Goal: Task Accomplishment & Management: Manage account settings

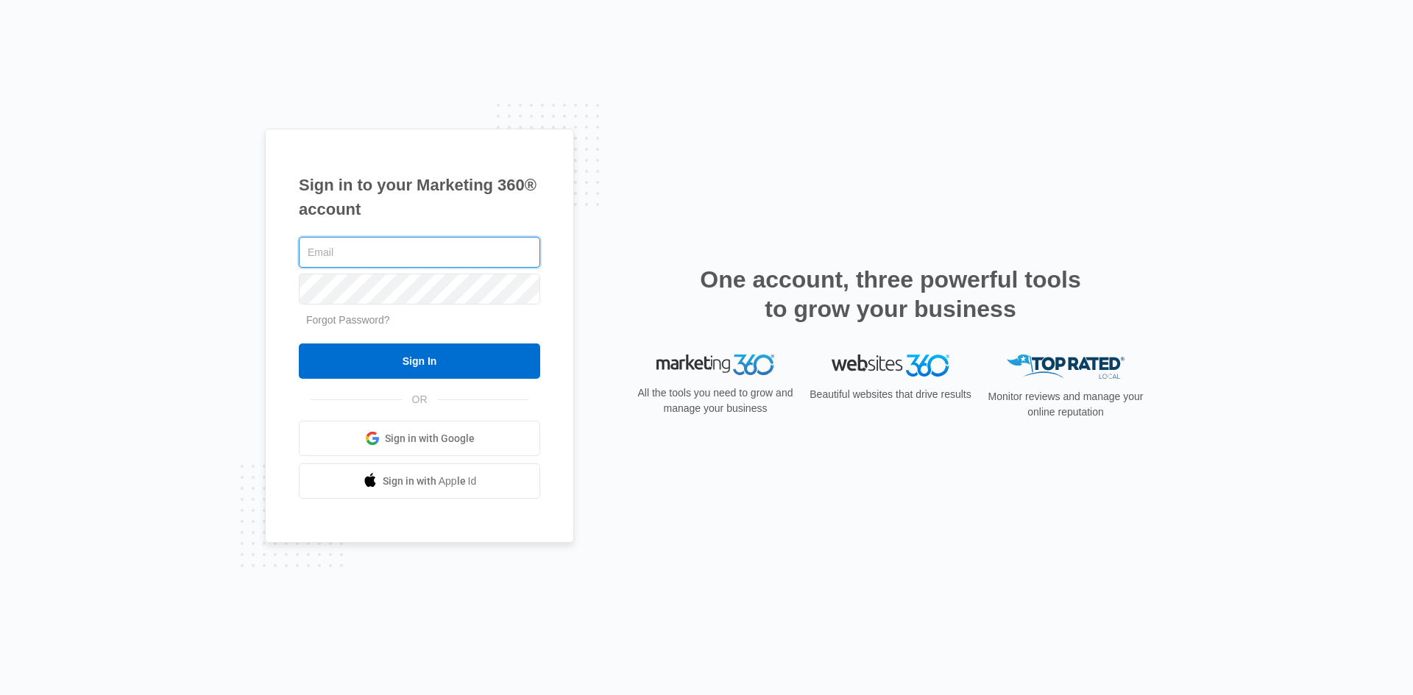
click at [387, 254] on input "text" at bounding box center [419, 252] width 241 height 31
type input "[EMAIL_ADDRESS][DOMAIN_NAME]"
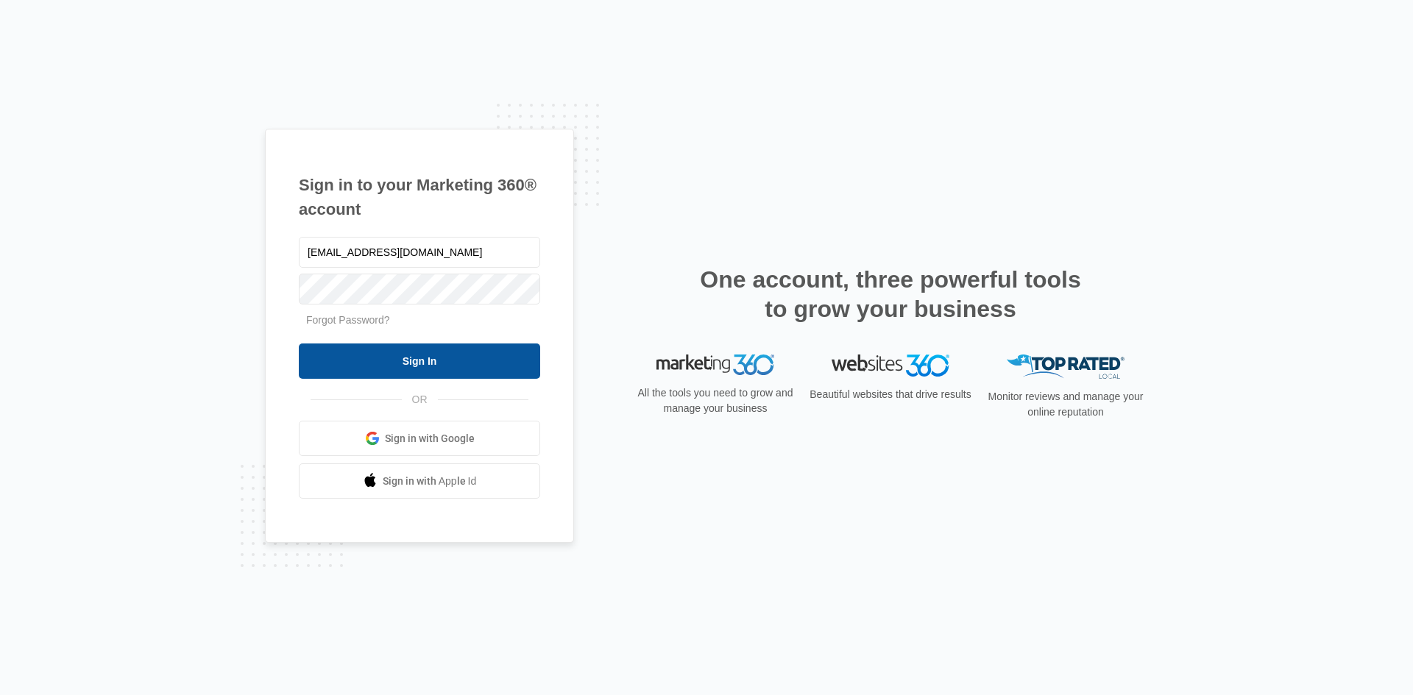
click at [443, 360] on input "Sign In" at bounding box center [419, 361] width 241 height 35
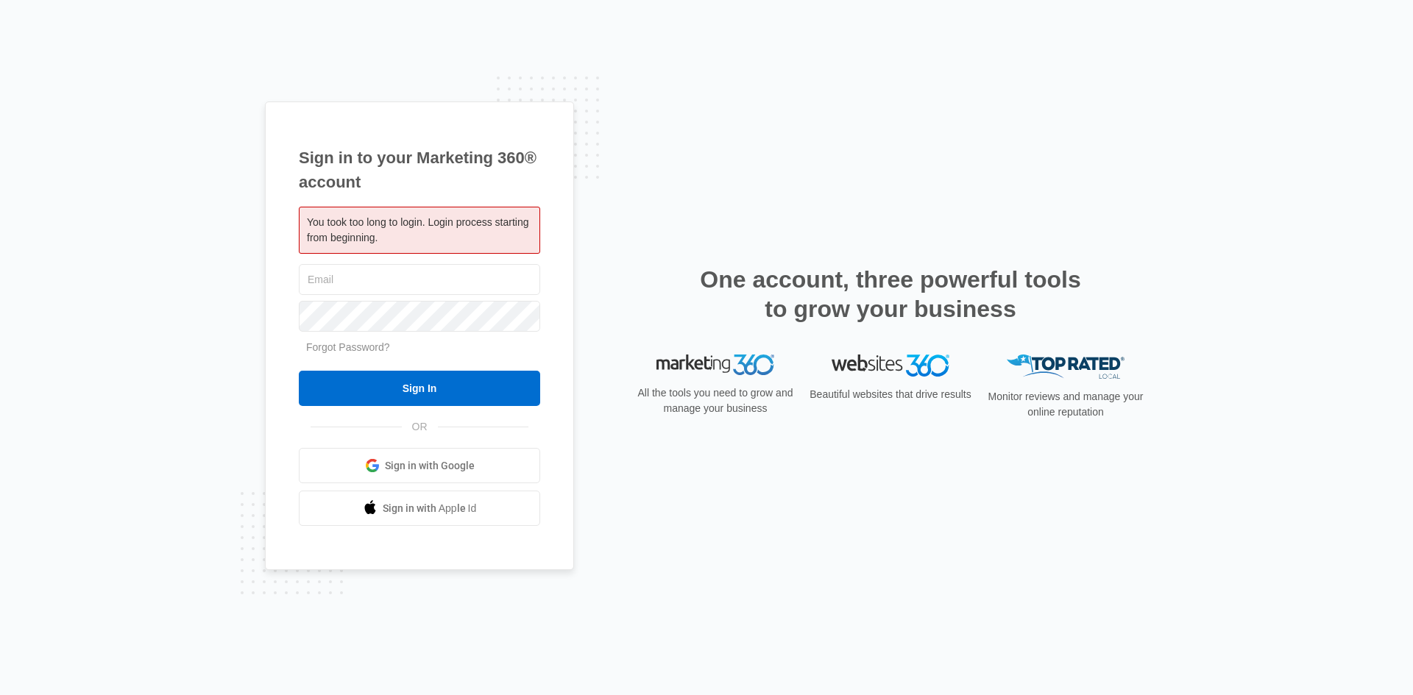
type input "[EMAIL_ADDRESS][DOMAIN_NAME]"
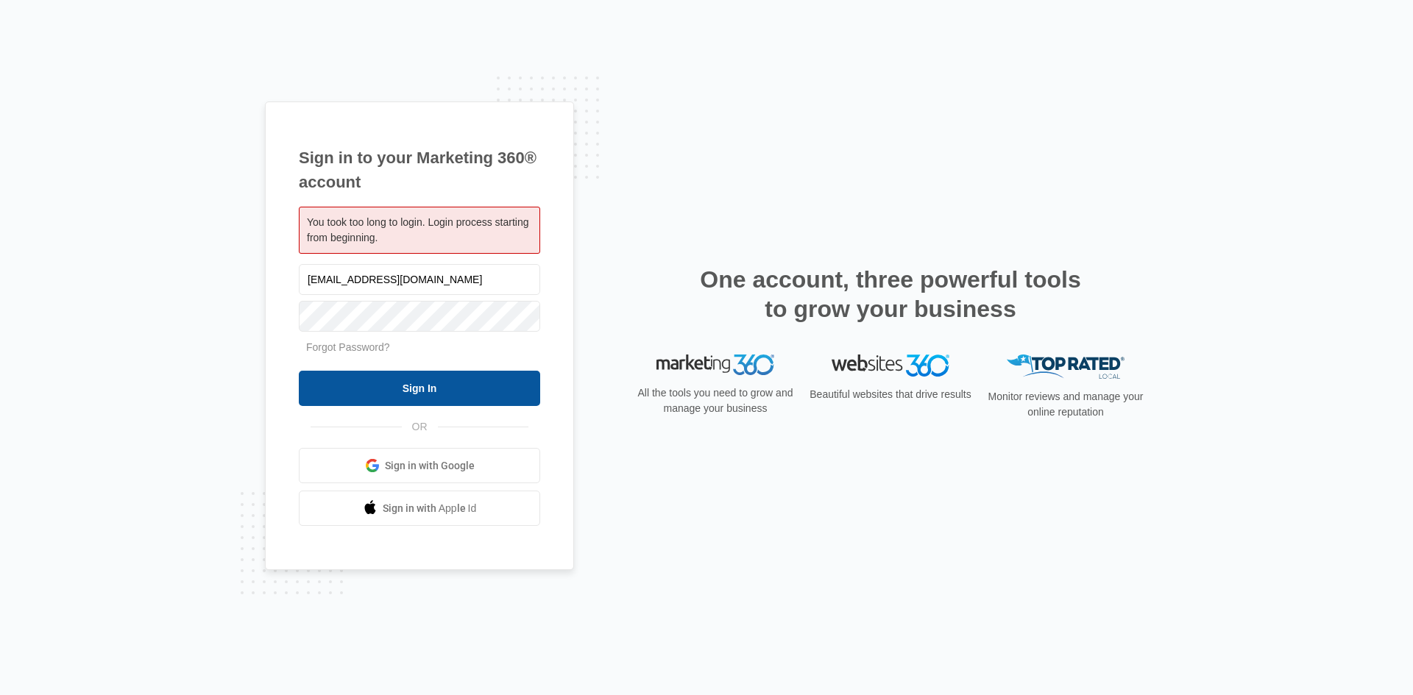
click at [411, 386] on input "Sign In" at bounding box center [419, 388] width 241 height 35
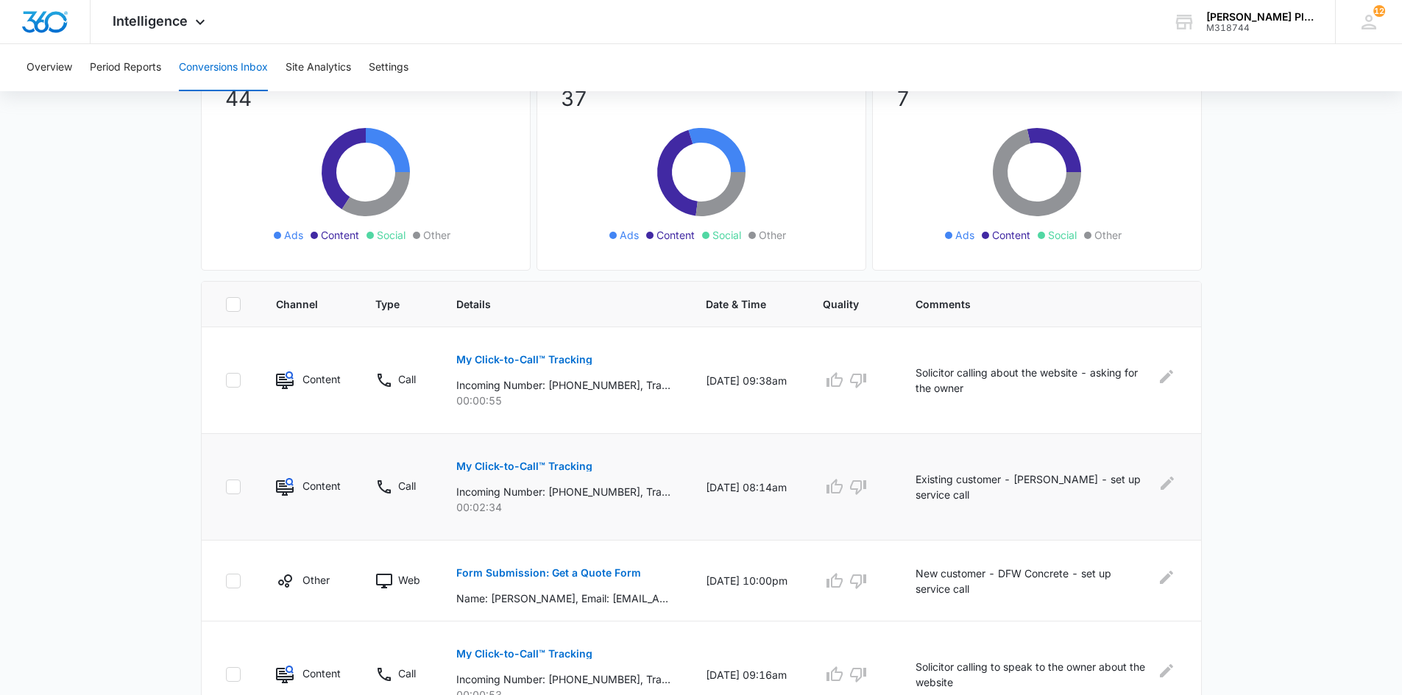
scroll to position [147, 0]
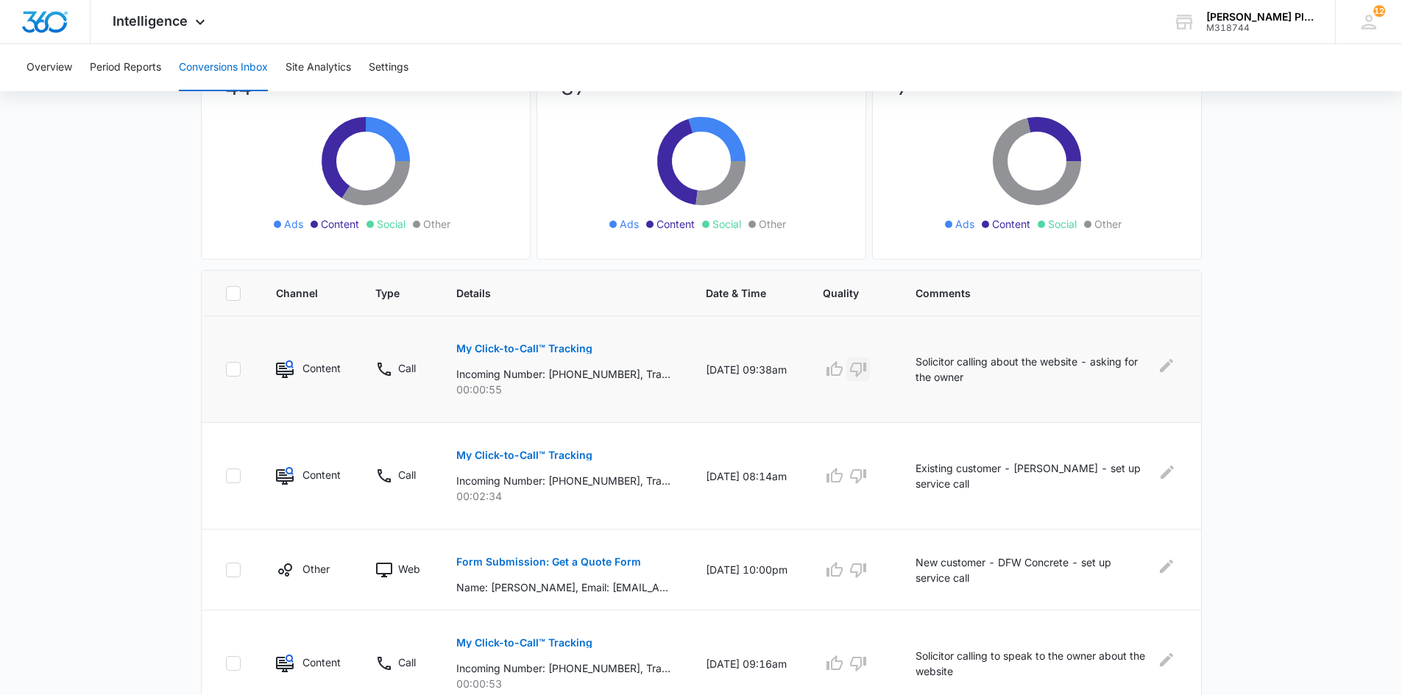
click at [867, 366] on icon "button" at bounding box center [858, 370] width 18 height 18
click at [866, 476] on icon "button" at bounding box center [858, 476] width 16 height 15
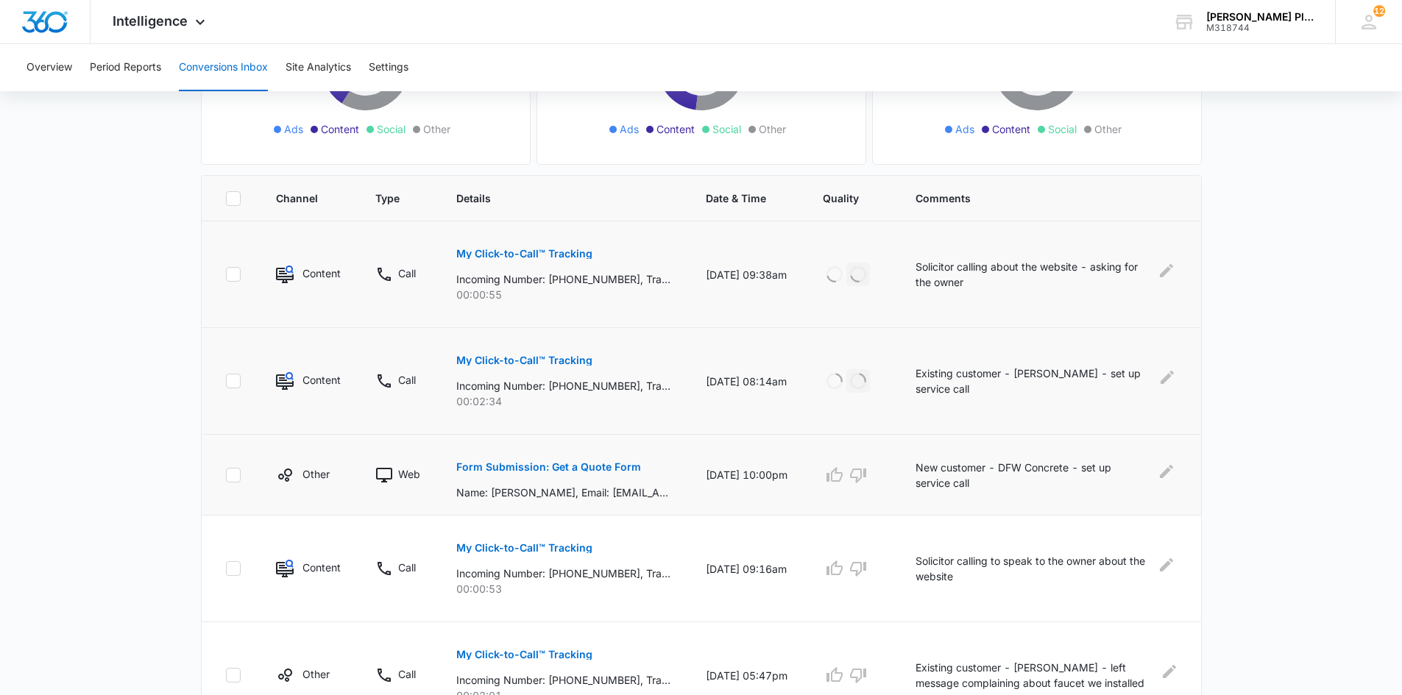
scroll to position [294, 0]
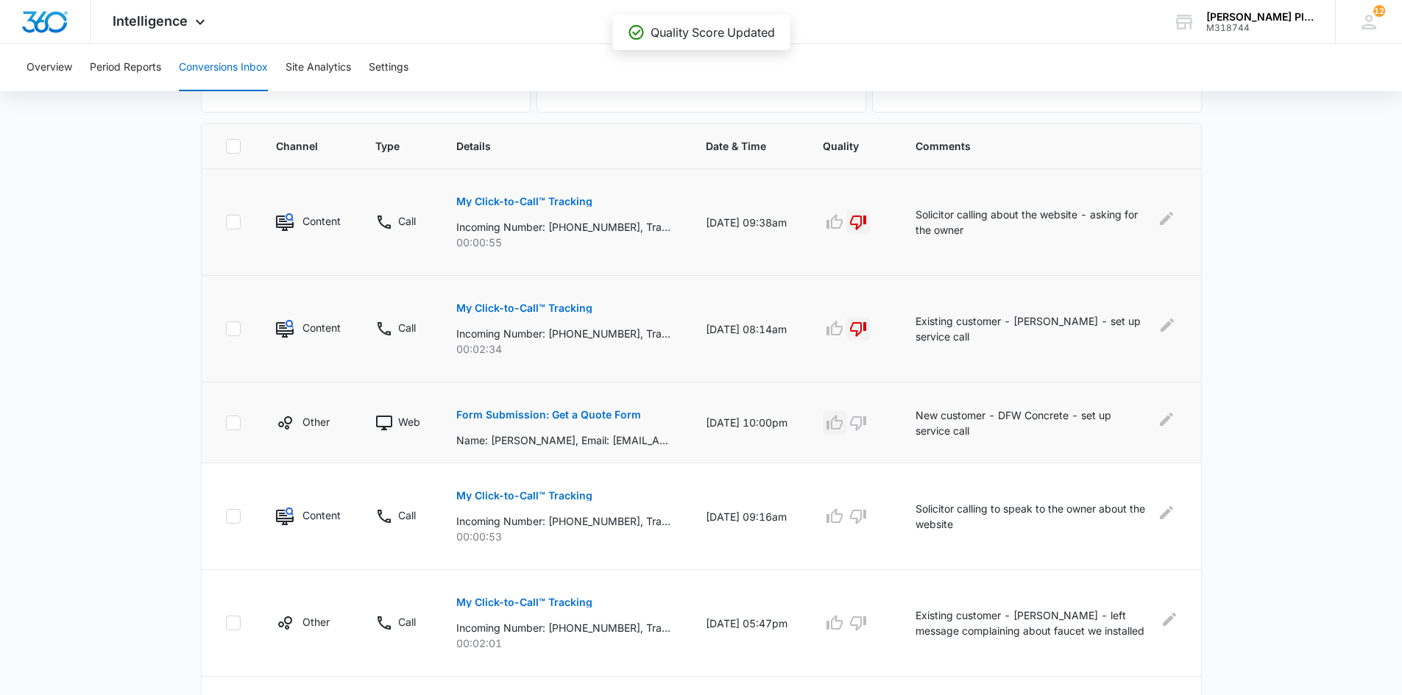
click at [843, 424] on icon "button" at bounding box center [835, 423] width 18 height 18
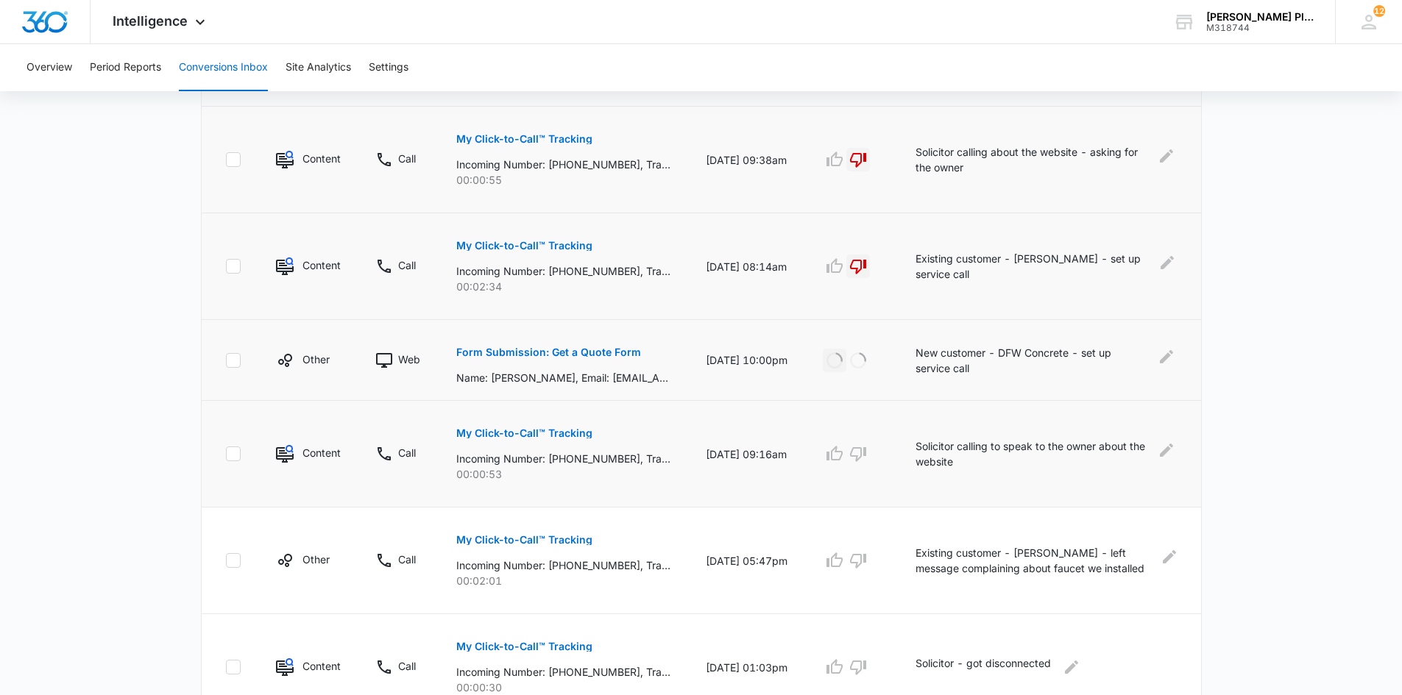
scroll to position [368, 0]
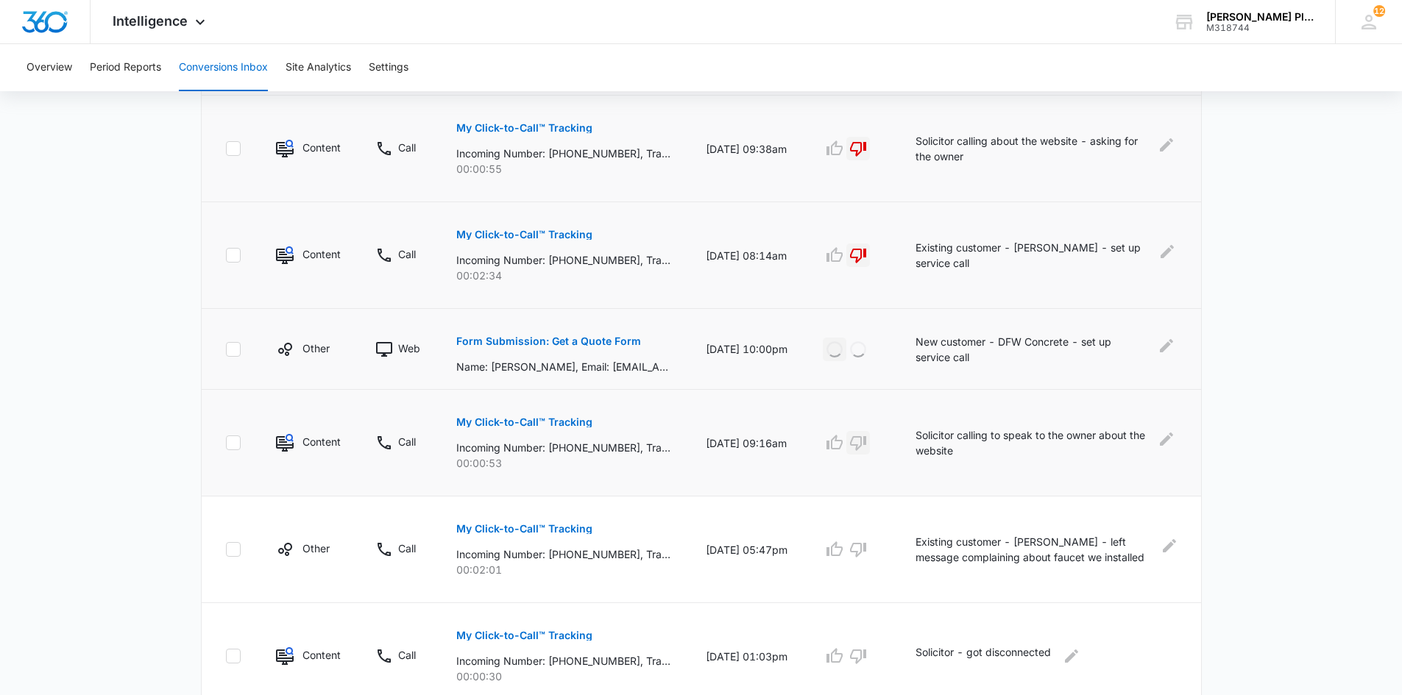
click at [866, 445] on icon "button" at bounding box center [858, 443] width 16 height 15
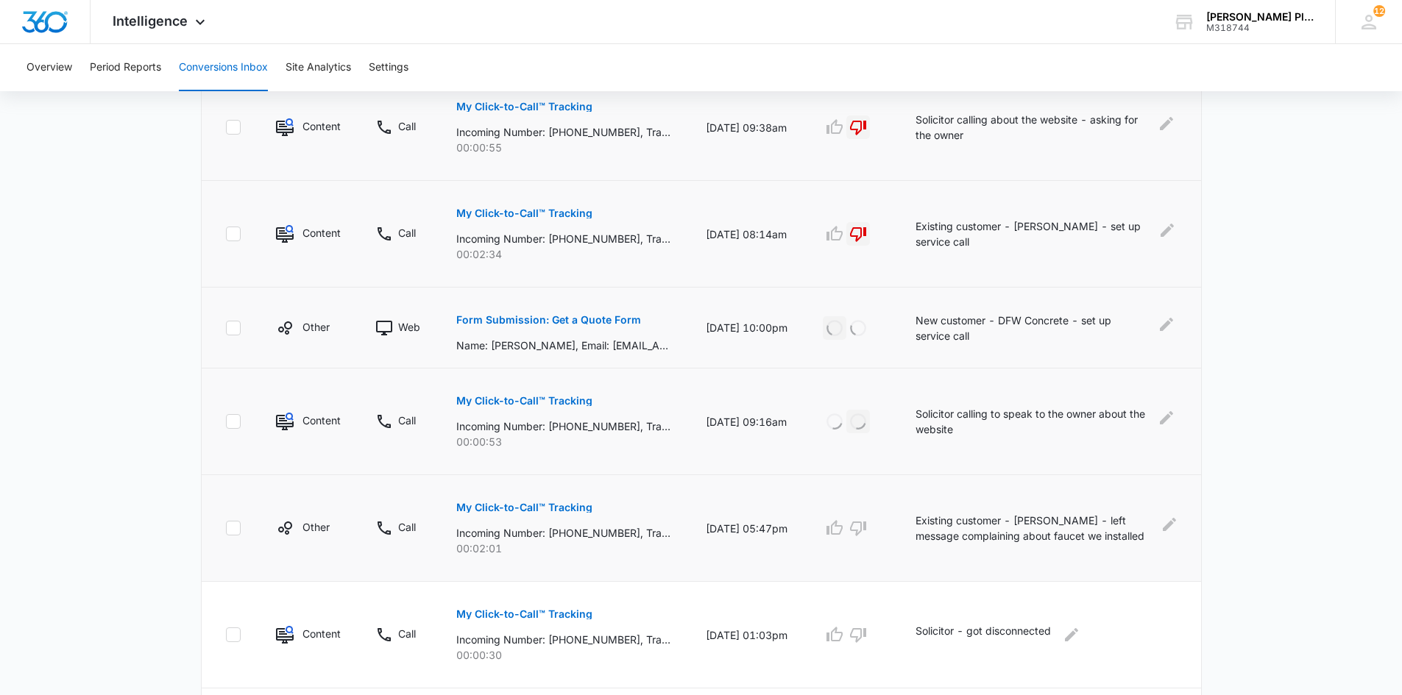
scroll to position [441, 0]
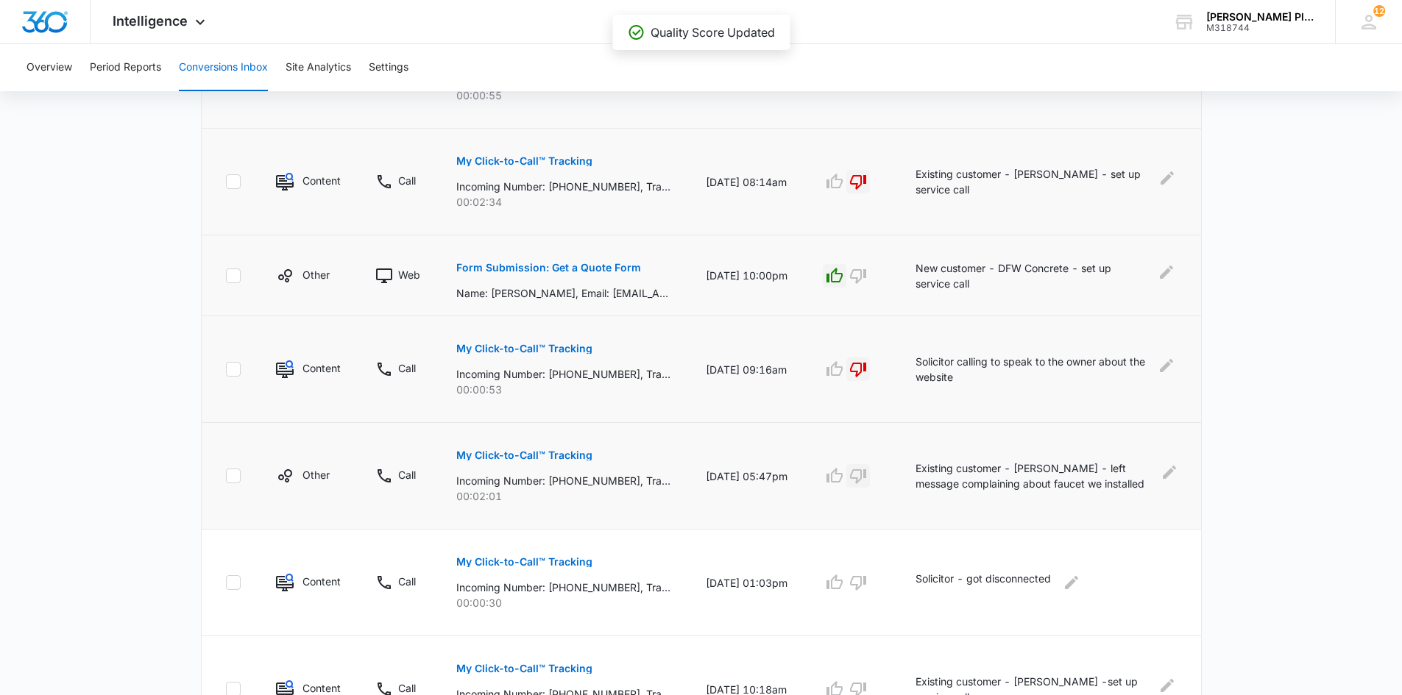
click at [867, 476] on icon "button" at bounding box center [858, 476] width 18 height 18
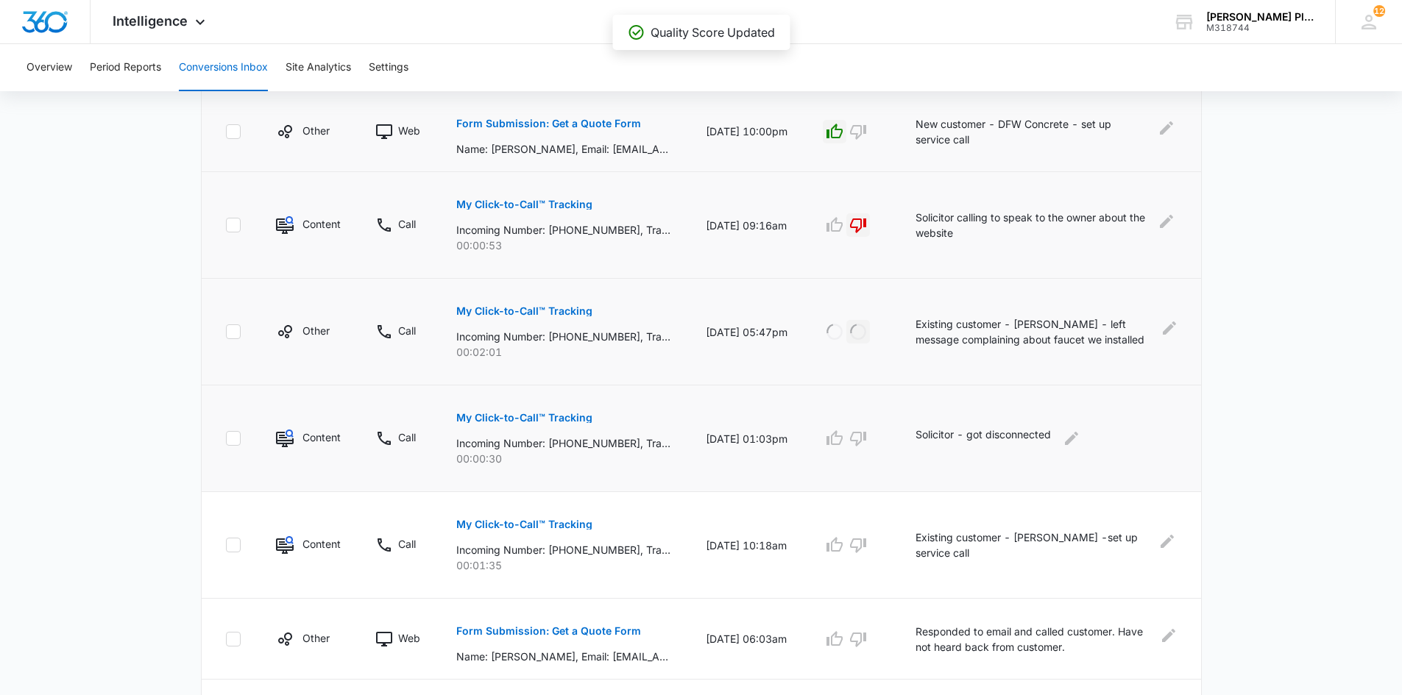
scroll to position [589, 0]
click at [866, 439] on icon "button" at bounding box center [858, 436] width 16 height 15
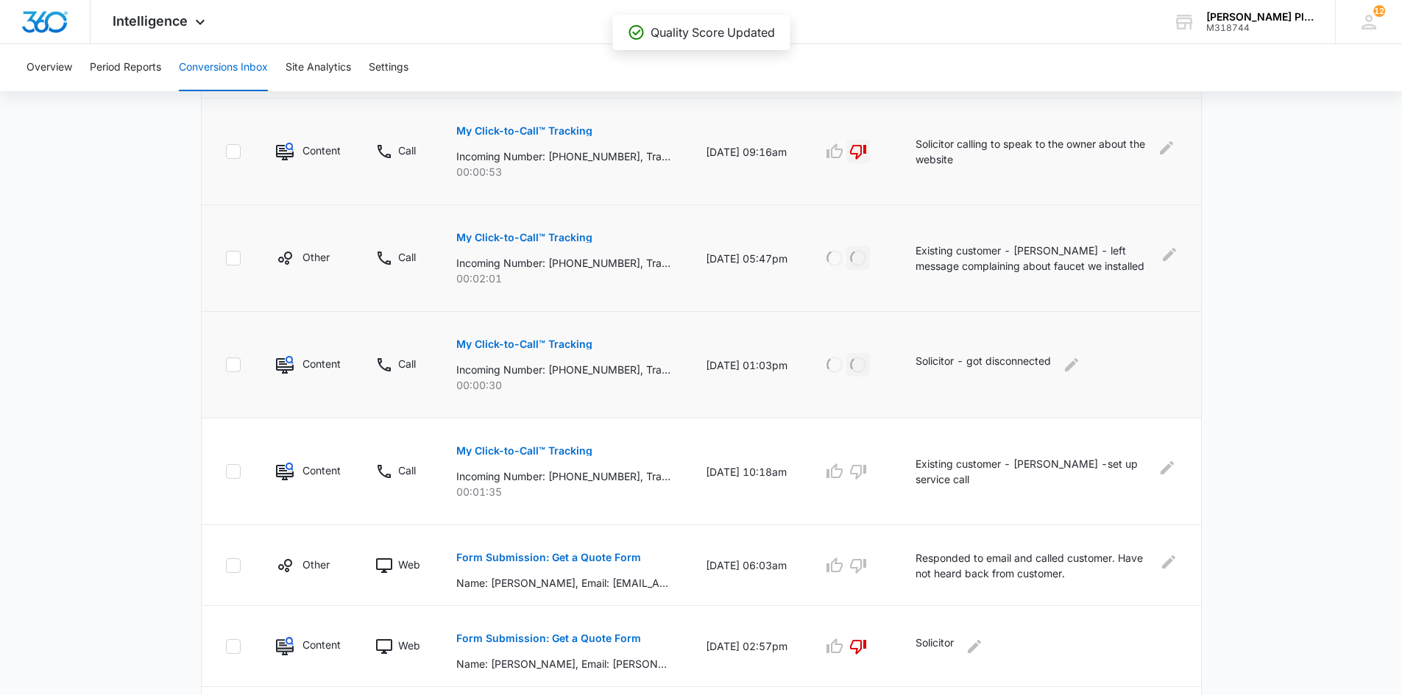
scroll to position [736, 0]
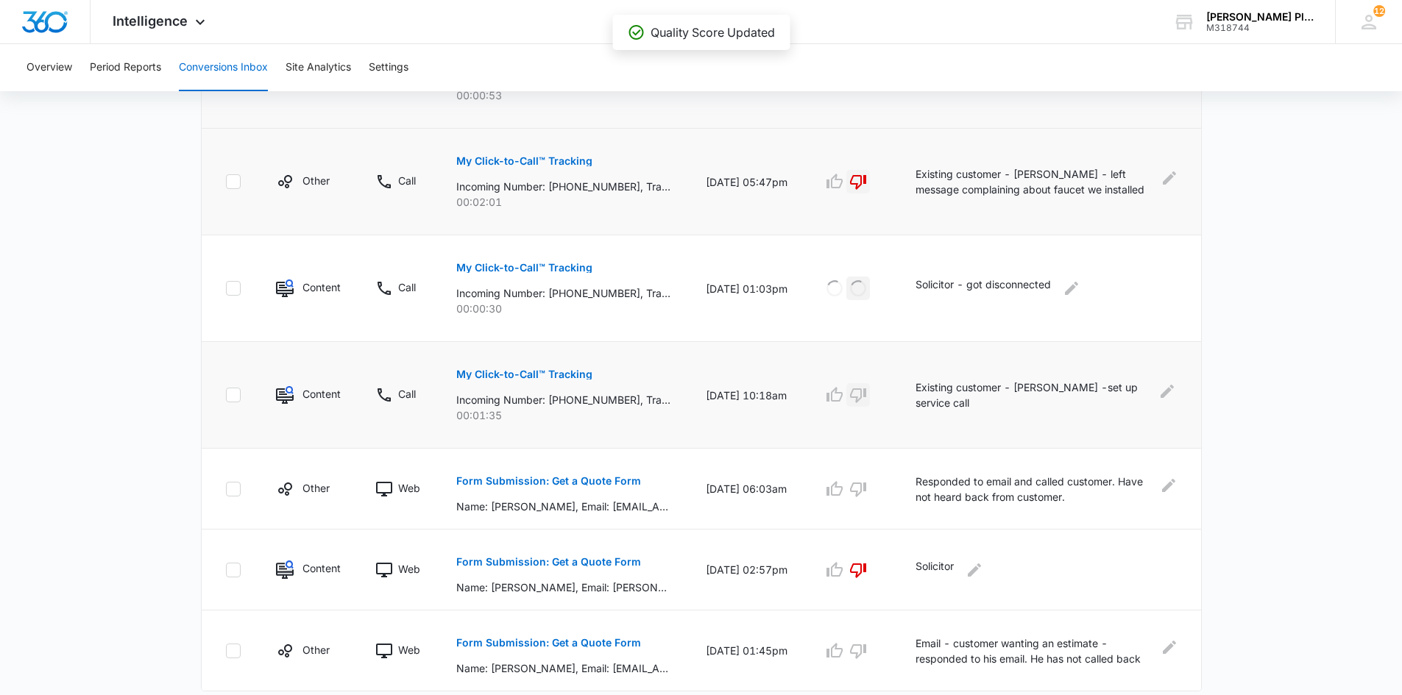
click at [867, 396] on icon "button" at bounding box center [858, 395] width 18 height 18
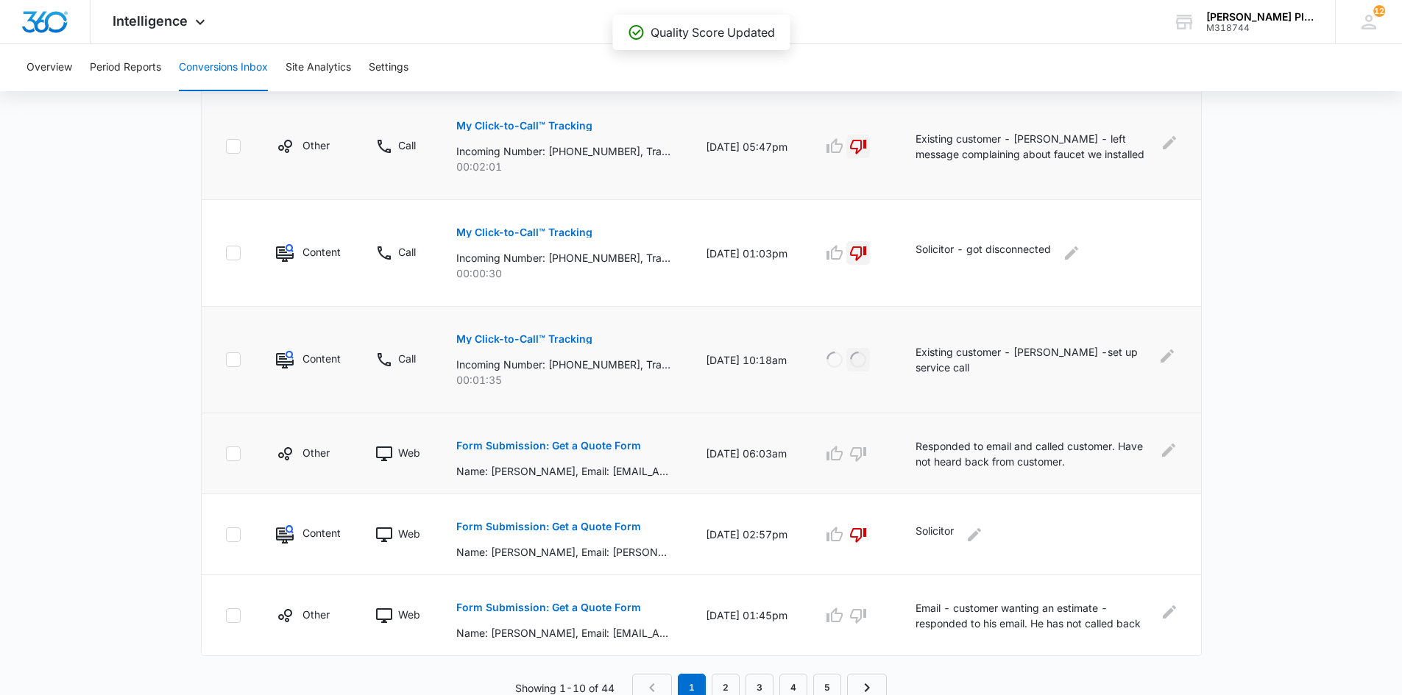
scroll to position [778, 0]
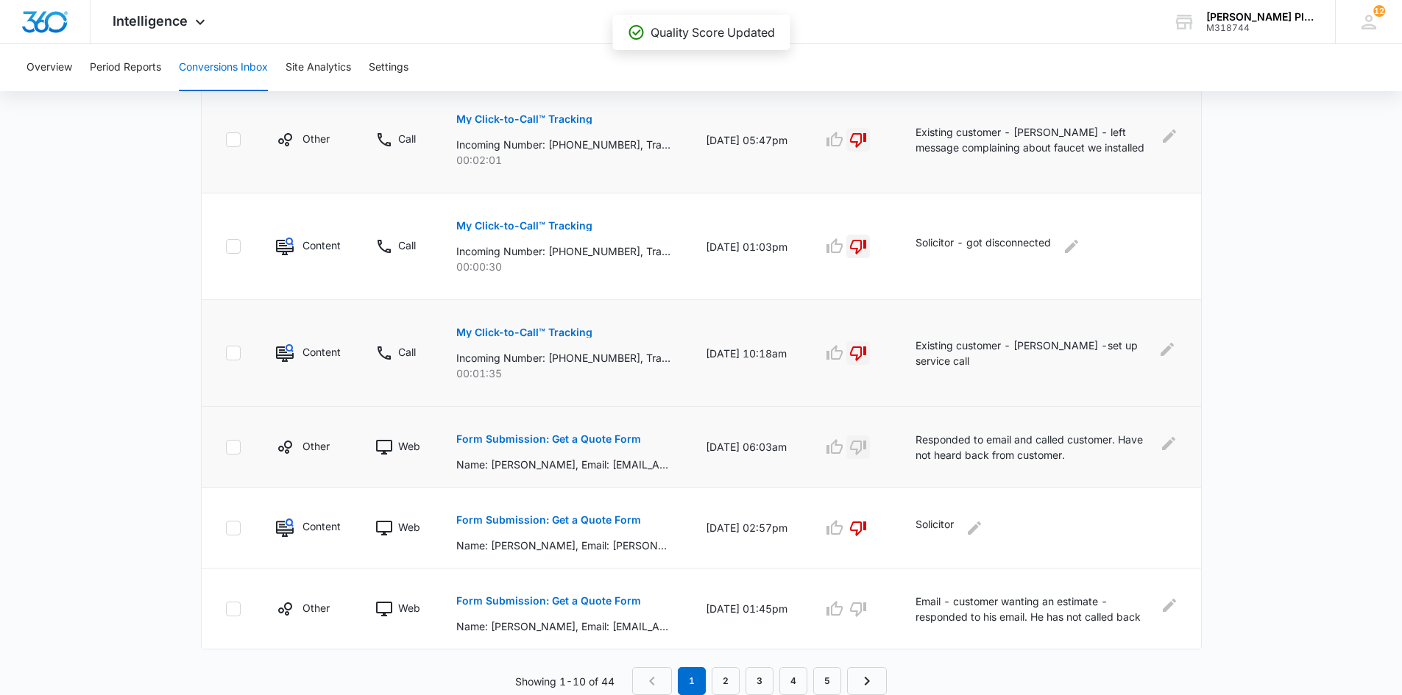
click at [867, 444] on icon "button" at bounding box center [858, 448] width 18 height 18
click at [866, 611] on icon "button" at bounding box center [858, 610] width 16 height 15
click at [728, 682] on link "2" at bounding box center [726, 681] width 28 height 28
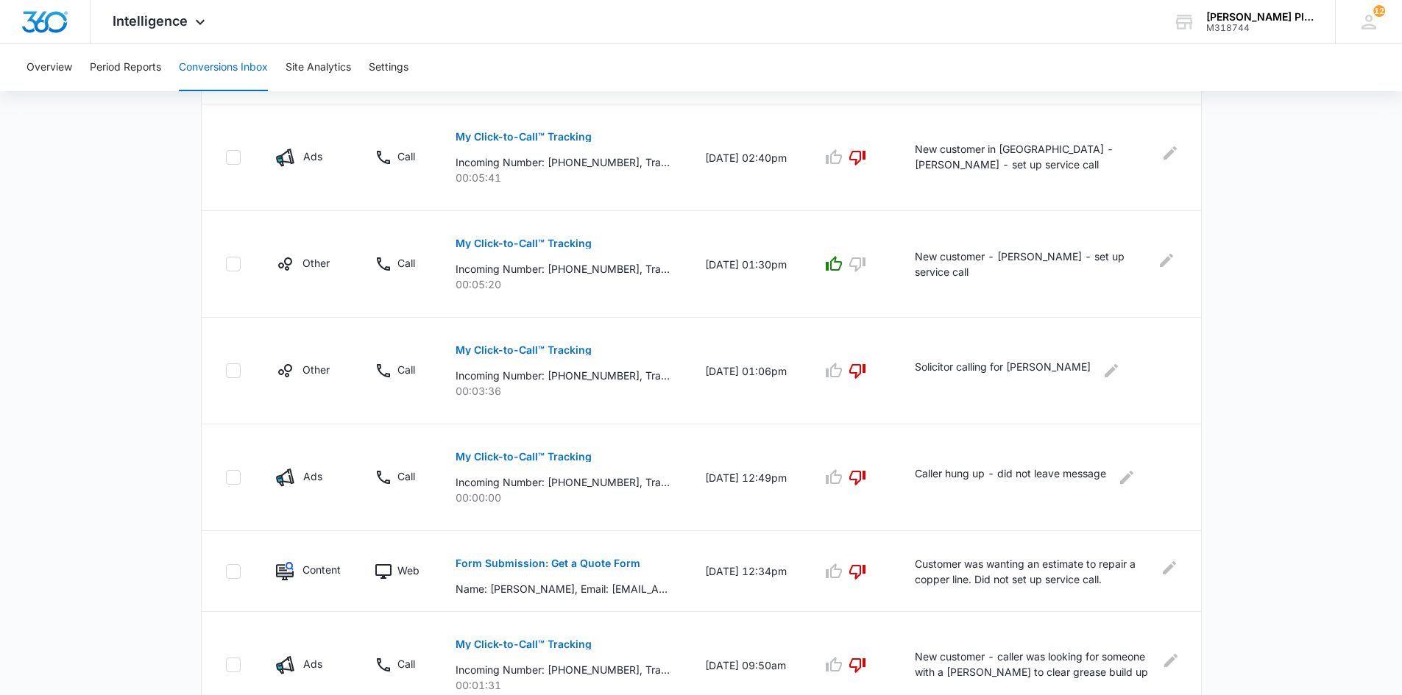
scroll to position [829, 0]
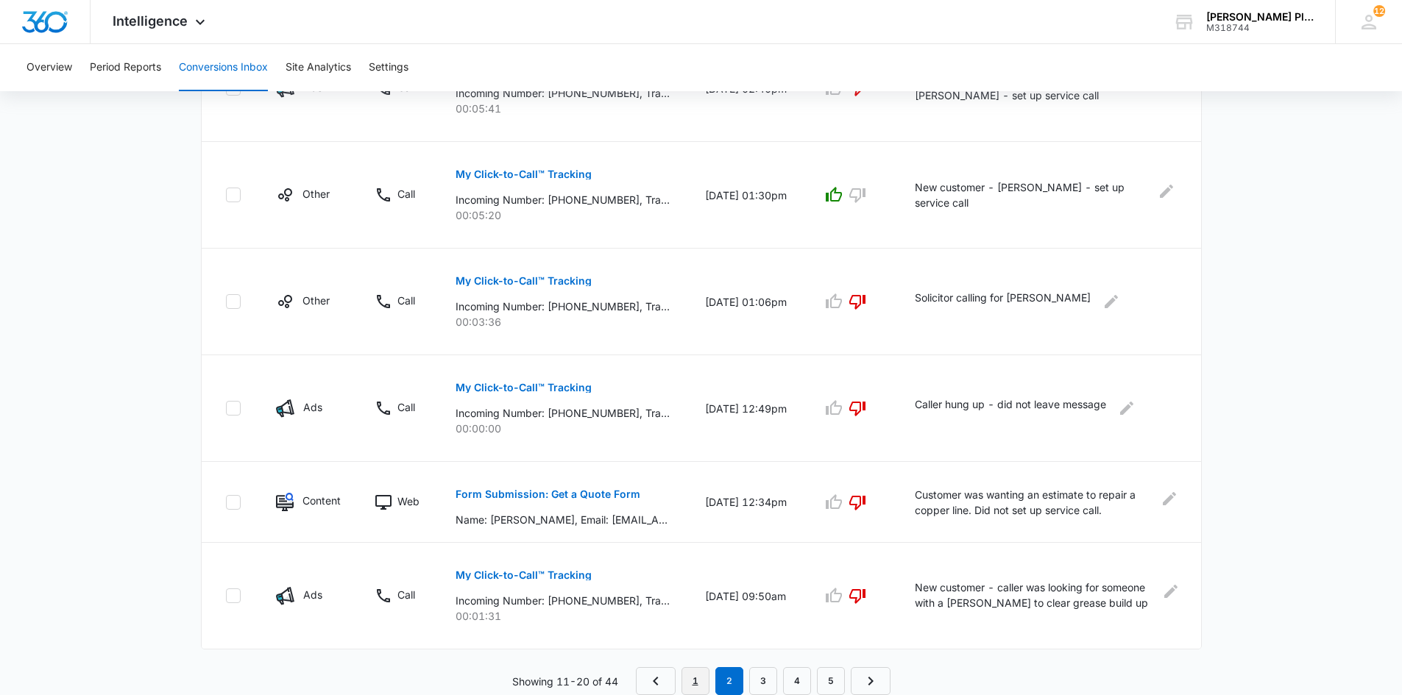
click at [696, 684] on link "1" at bounding box center [695, 681] width 28 height 28
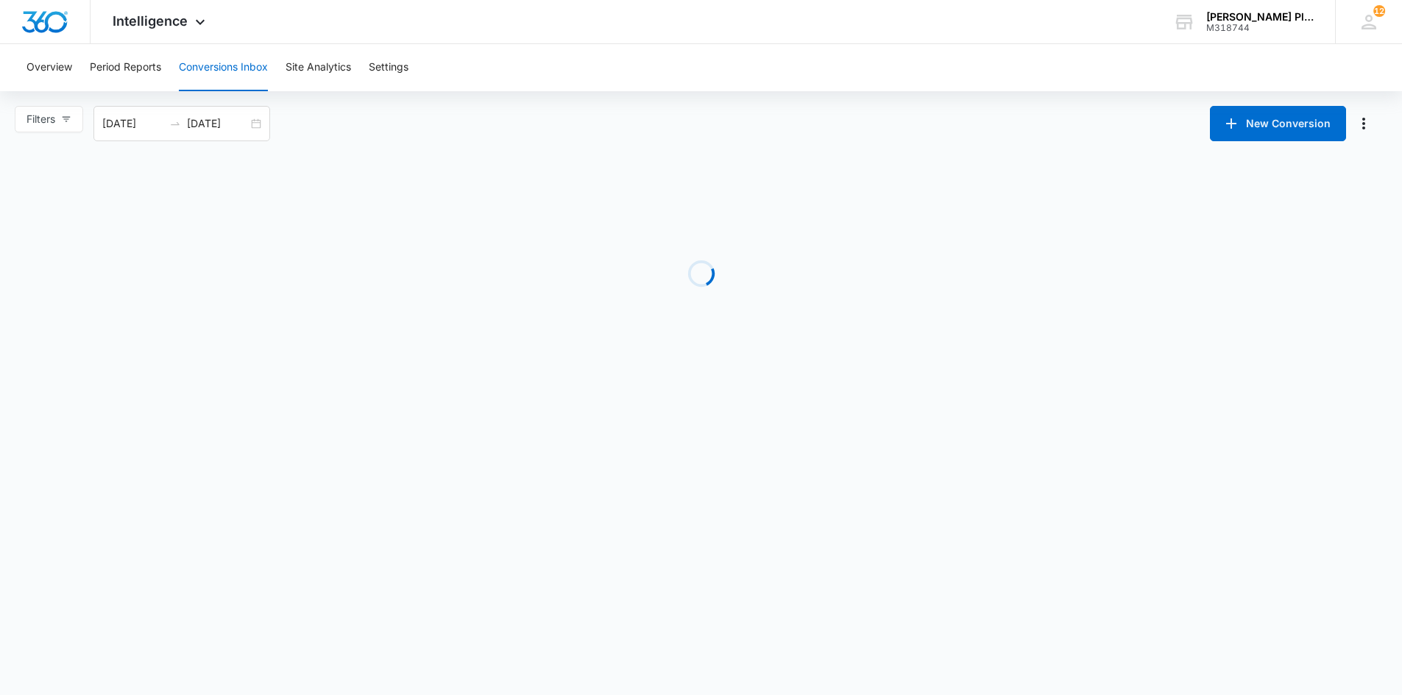
scroll to position [0, 0]
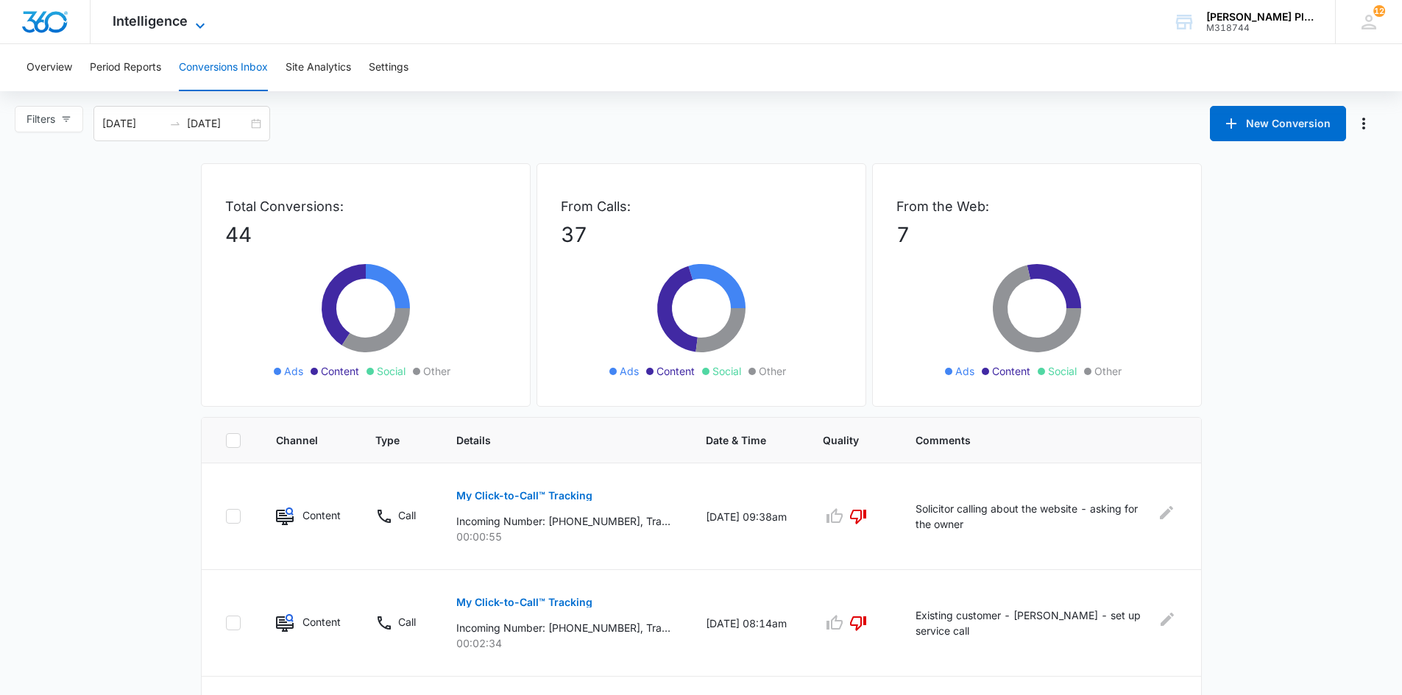
click at [152, 23] on span "Intelligence" at bounding box center [150, 20] width 75 height 15
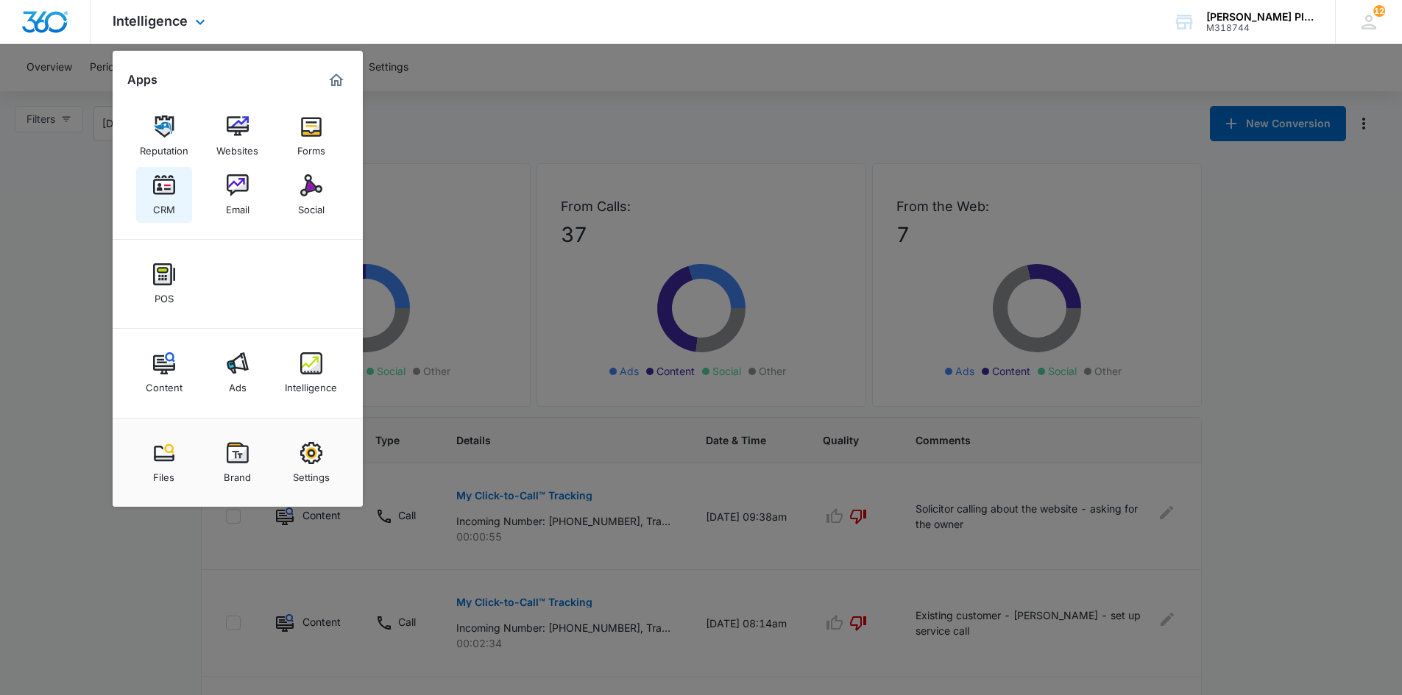
click at [167, 207] on div "CRM" at bounding box center [164, 205] width 22 height 19
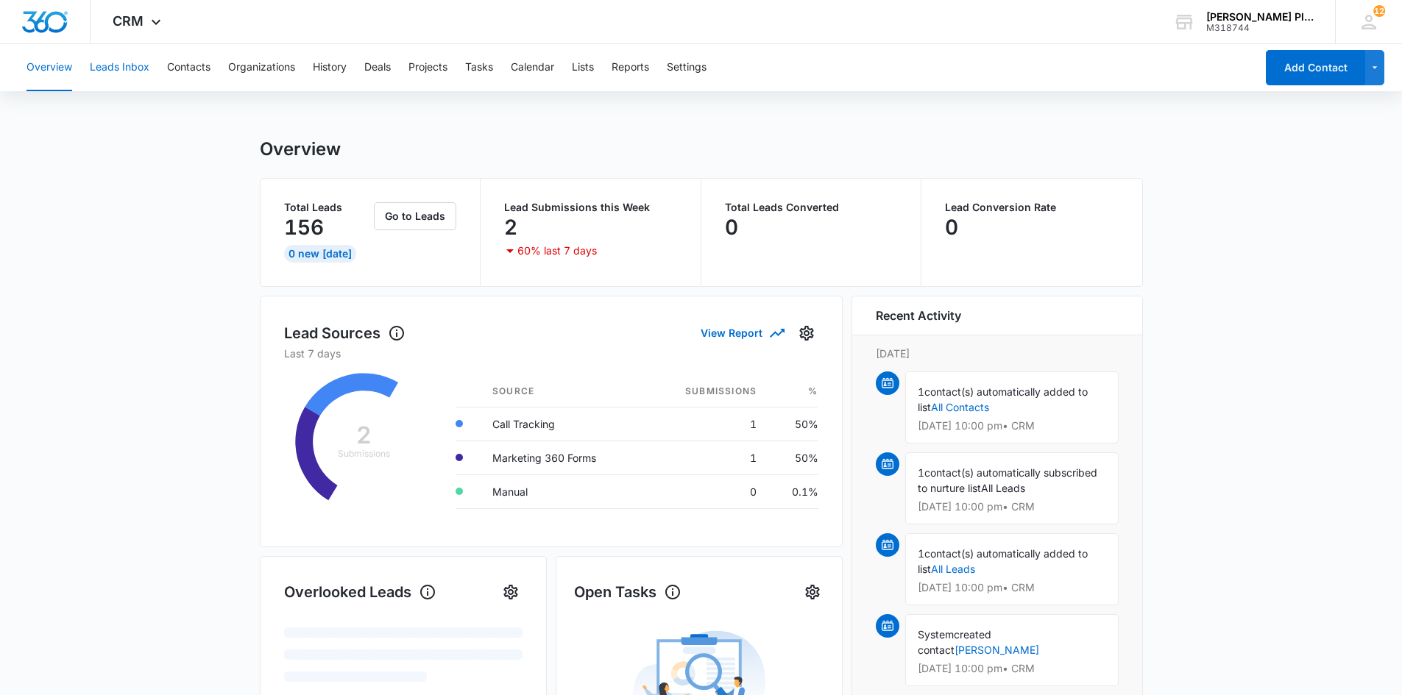
click at [132, 70] on button "Leads Inbox" at bounding box center [120, 67] width 60 height 47
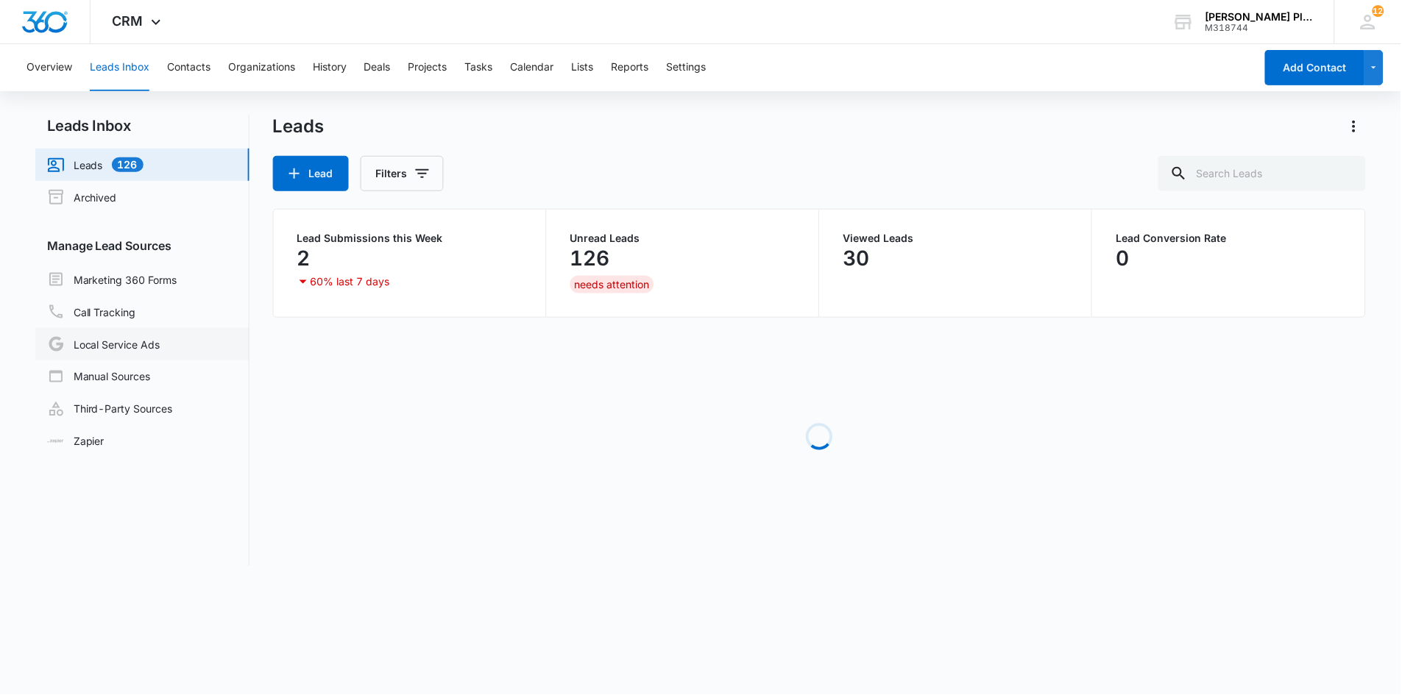
click at [102, 347] on link "Local Service Ads" at bounding box center [103, 345] width 113 height 18
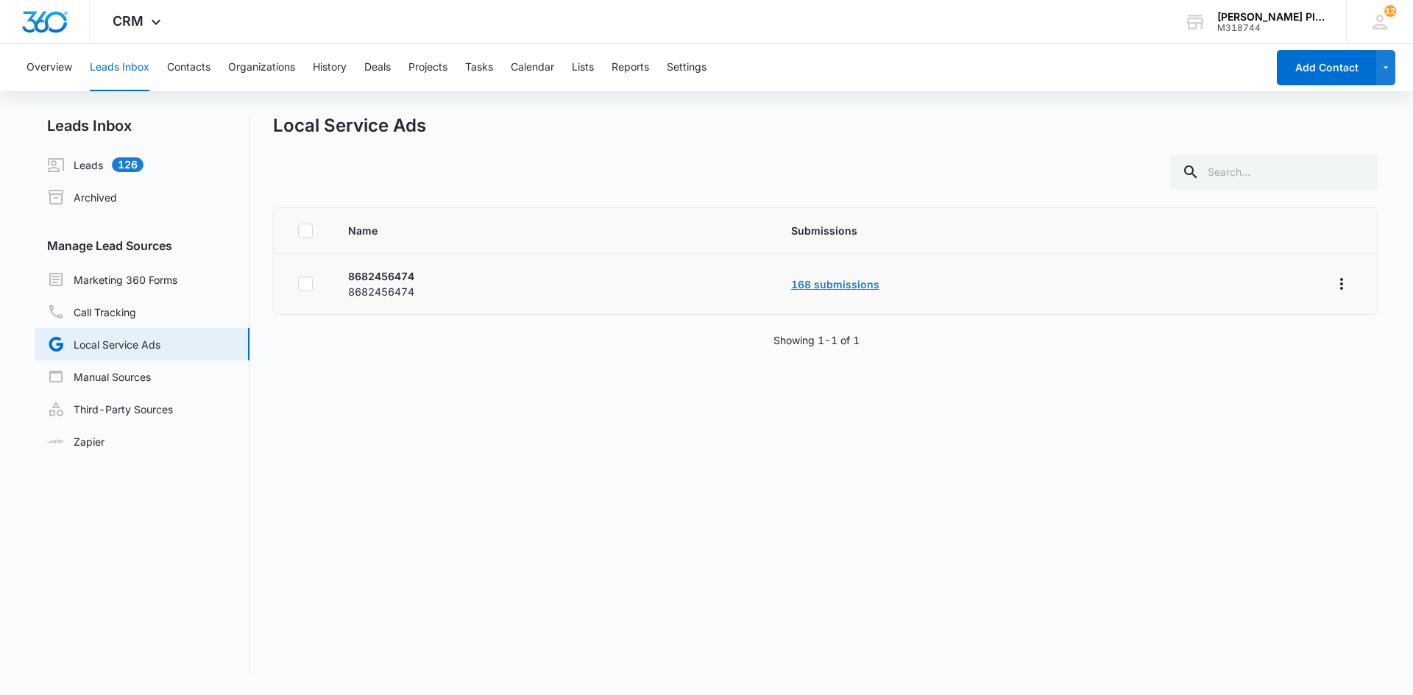
click at [837, 285] on link "168 submissions" at bounding box center [835, 284] width 88 height 13
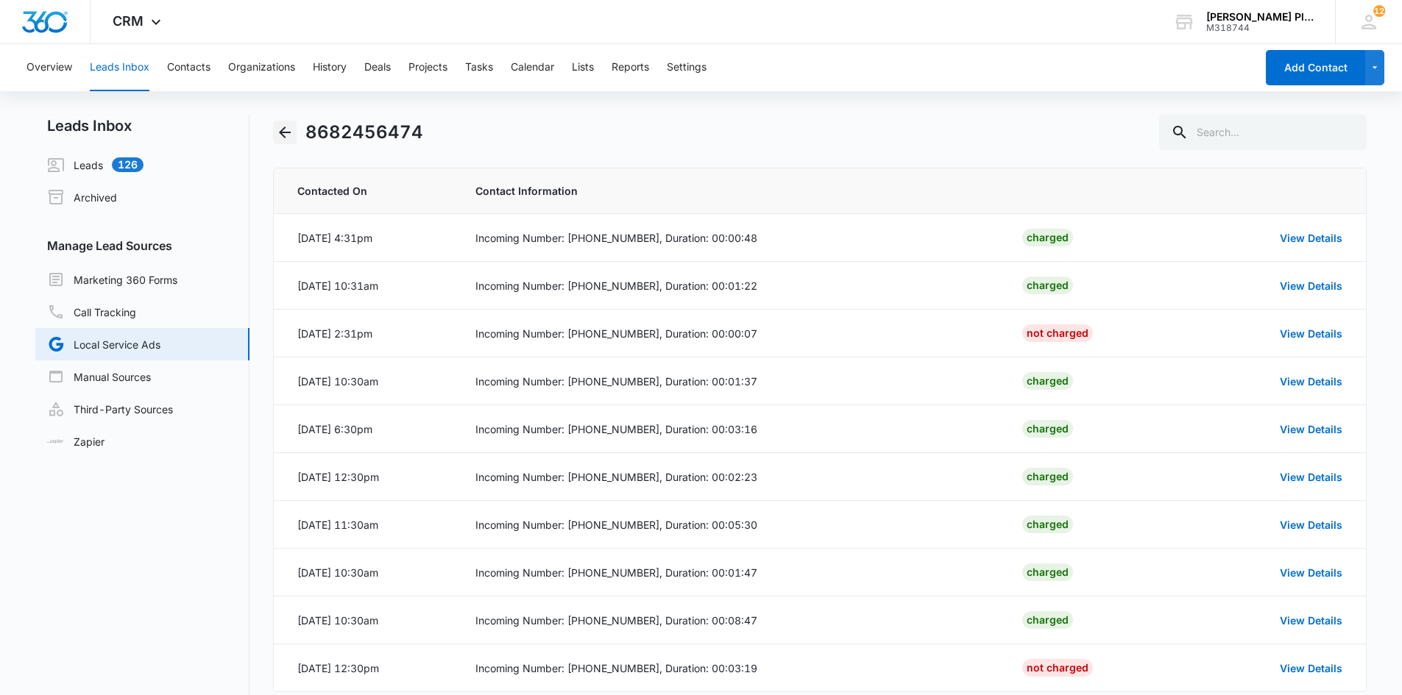
click at [288, 133] on icon "Back" at bounding box center [285, 133] width 12 height 12
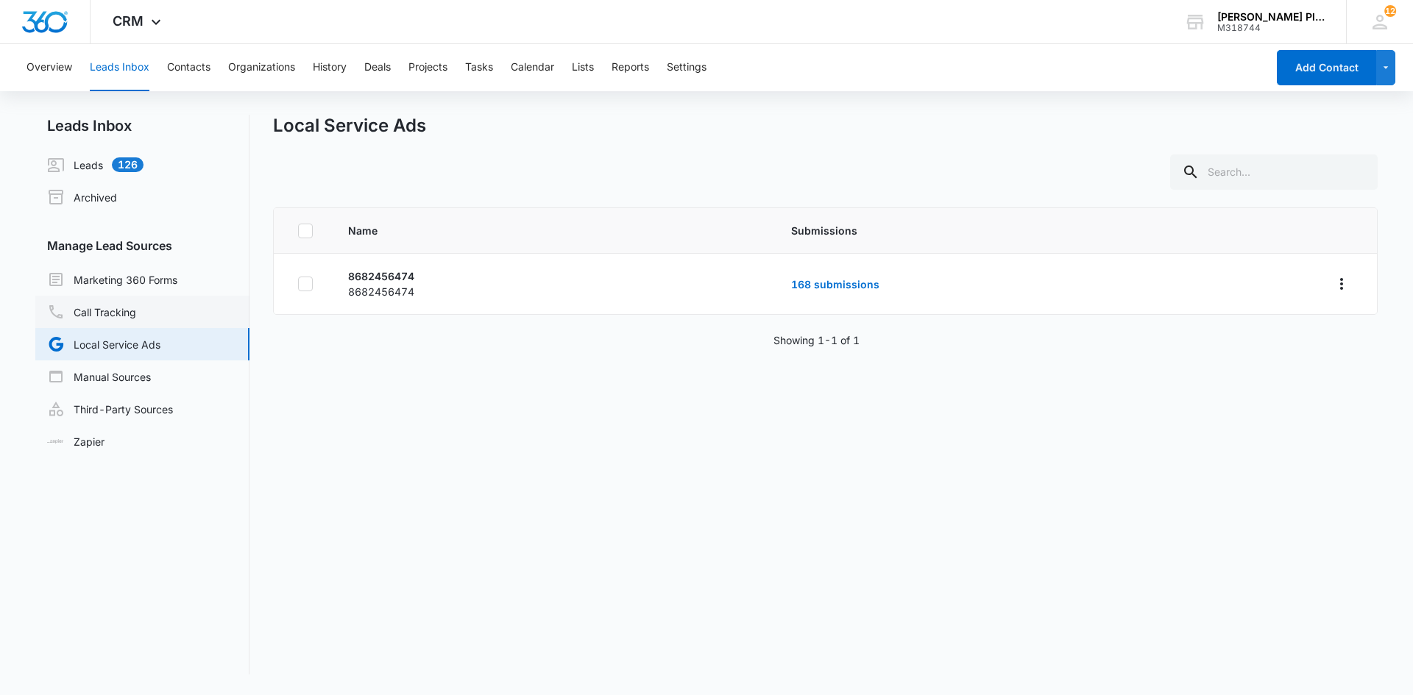
click at [113, 313] on link "Call Tracking" at bounding box center [91, 312] width 89 height 18
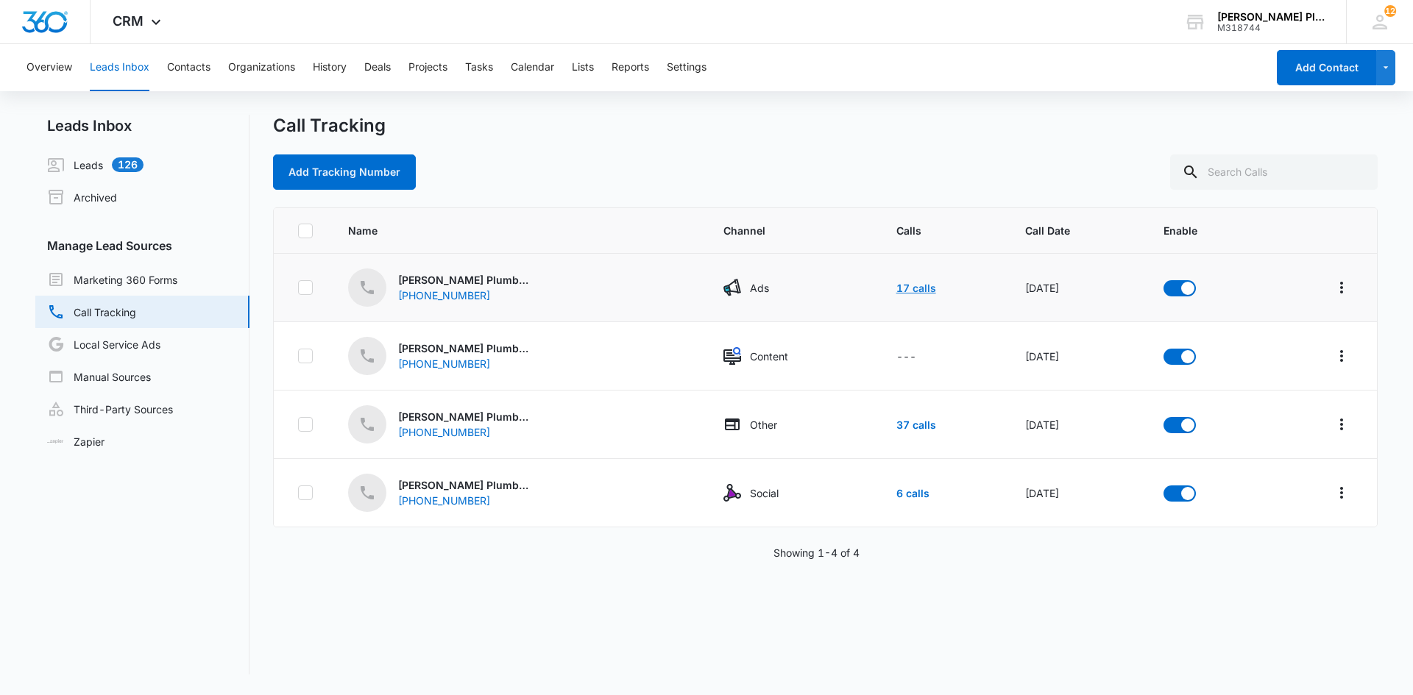
click at [896, 288] on link "17 calls" at bounding box center [916, 288] width 40 height 13
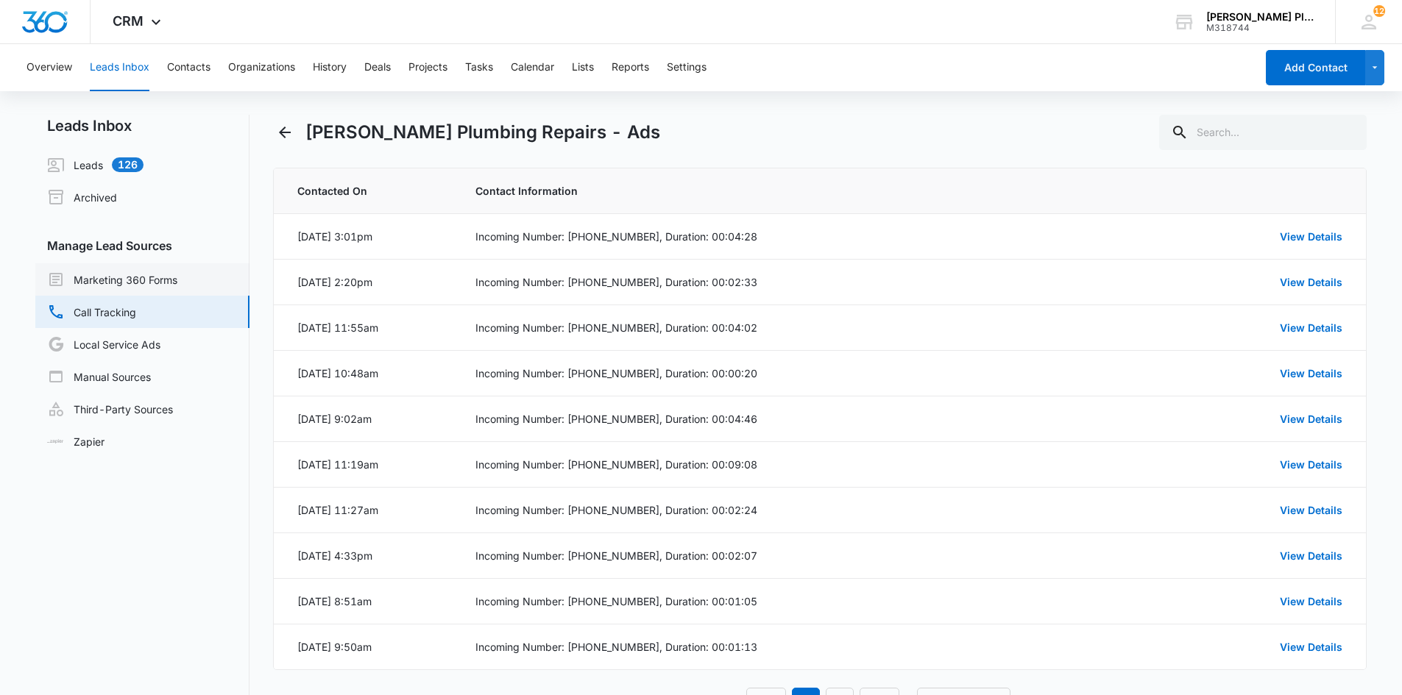
click at [96, 279] on link "Marketing 360 Forms" at bounding box center [112, 280] width 130 height 18
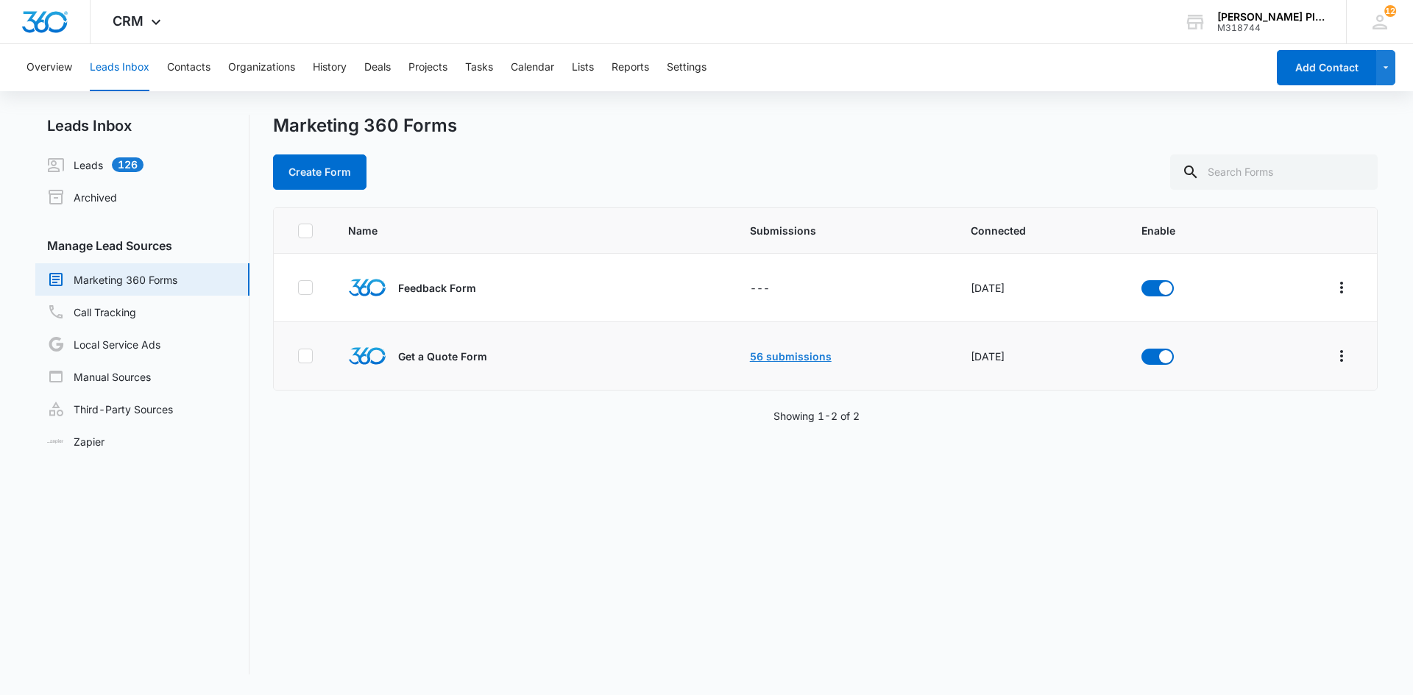
click at [797, 358] on link "56 submissions" at bounding box center [791, 356] width 82 height 13
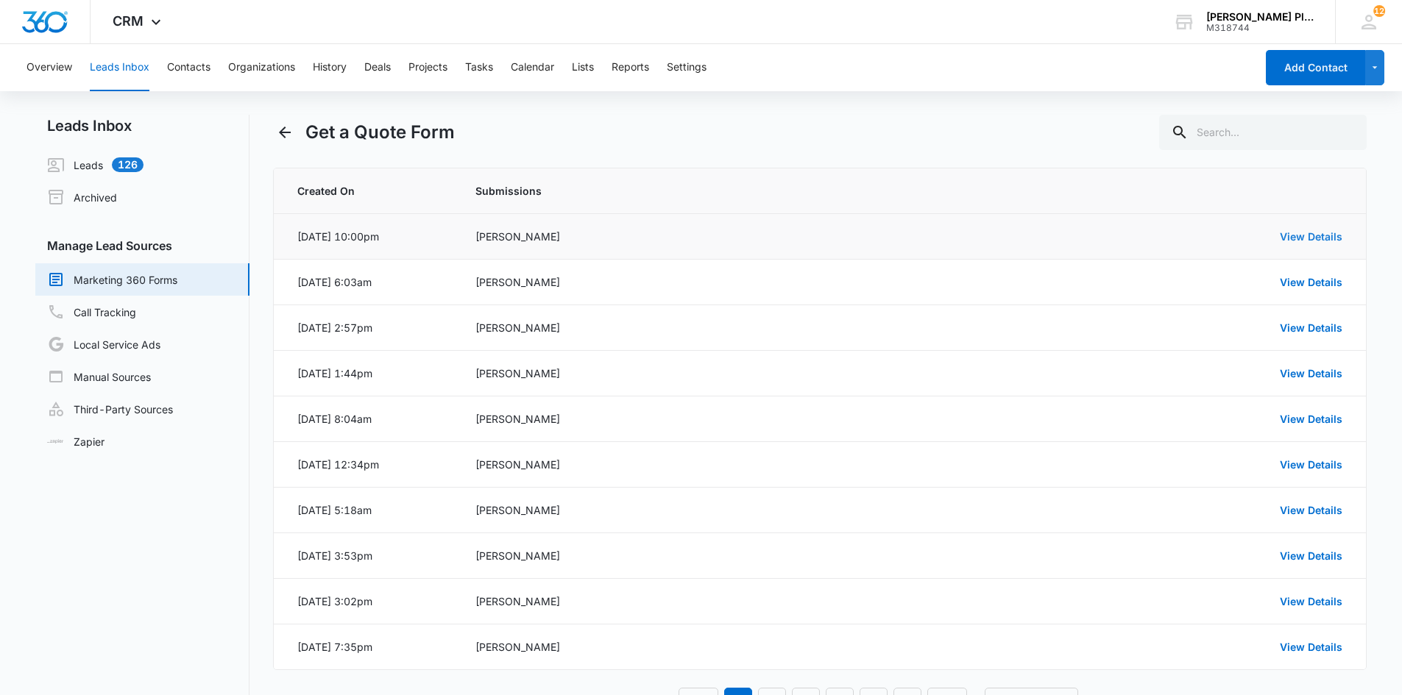
click at [1313, 238] on link "View Details" at bounding box center [1311, 236] width 63 height 13
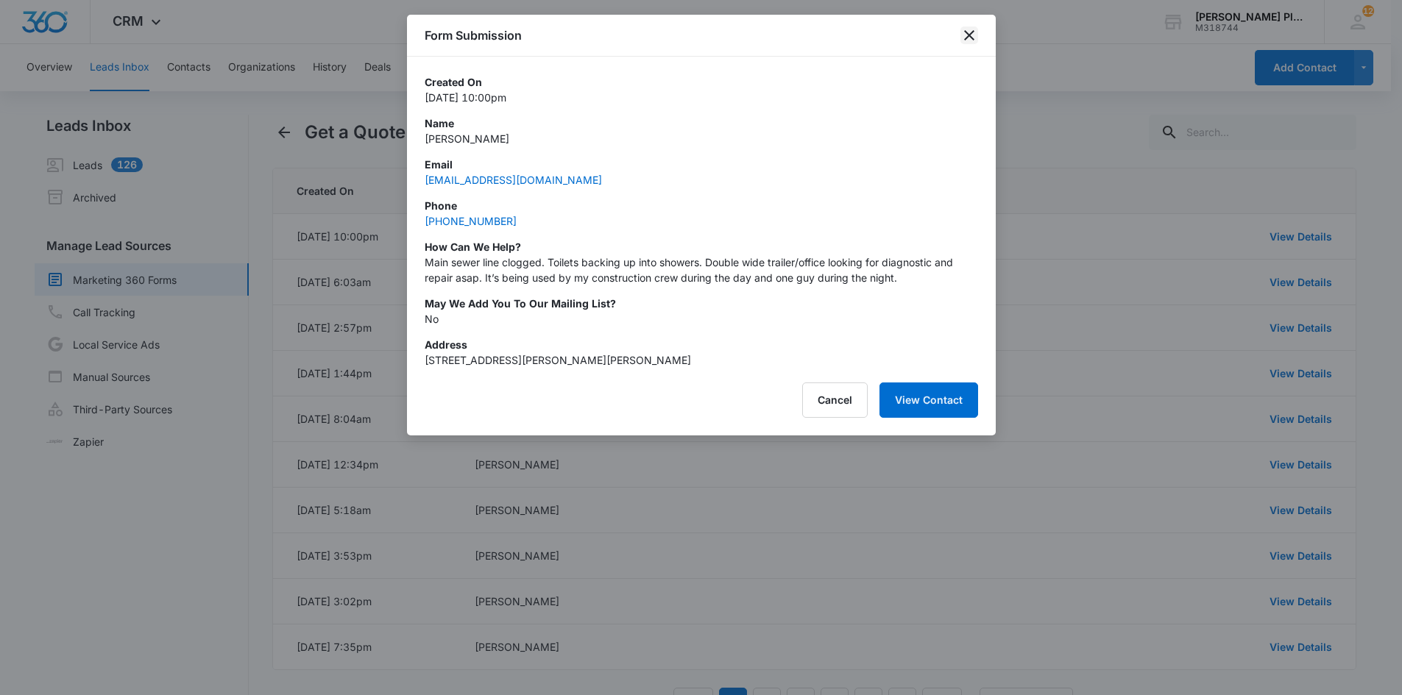
click at [970, 40] on icon "close" at bounding box center [969, 35] width 18 height 18
